Goal: Task Accomplishment & Management: Use online tool/utility

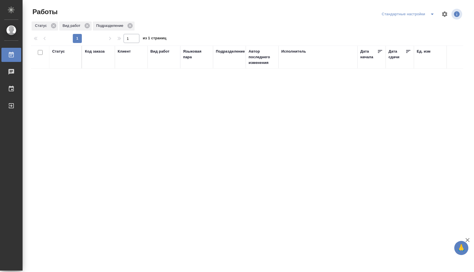
click at [433, 14] on icon "split button" at bounding box center [432, 14] width 3 height 1
click at [417, 26] on li "В работе" at bounding box center [408, 25] width 59 height 9
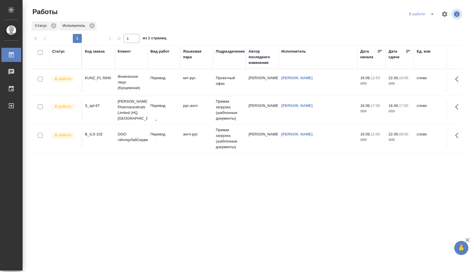
click at [183, 82] on td "кит-рус" at bounding box center [196, 82] width 33 height 20
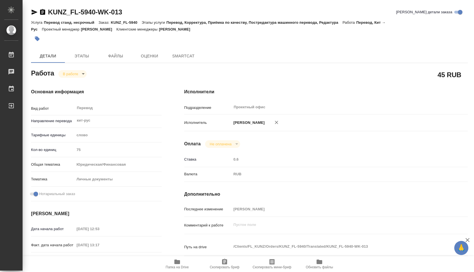
type textarea "x"
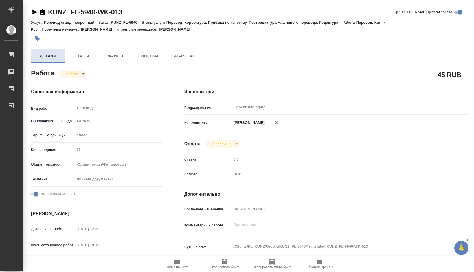
type textarea "x"
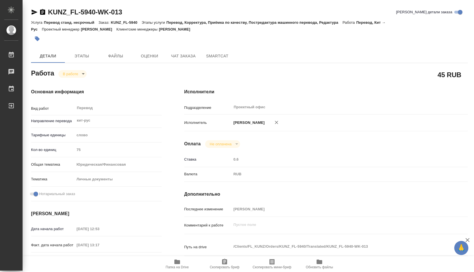
type textarea "x"
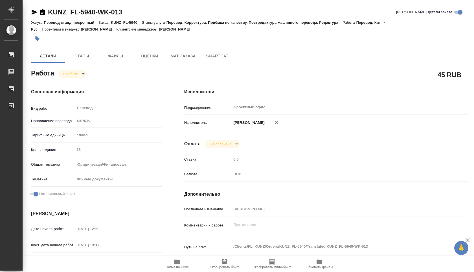
click at [173, 258] on span "Папка на Drive" at bounding box center [177, 263] width 41 height 11
type textarea "x"
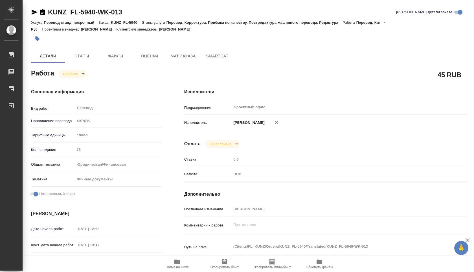
type textarea "x"
